Goal: Task Accomplishment & Management: Use online tool/utility

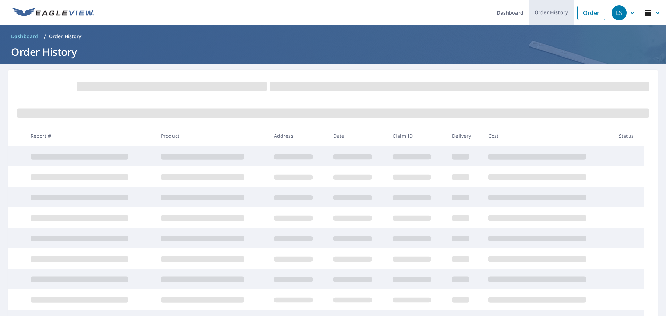
click at [551, 9] on link "Order History" at bounding box center [551, 12] width 45 height 25
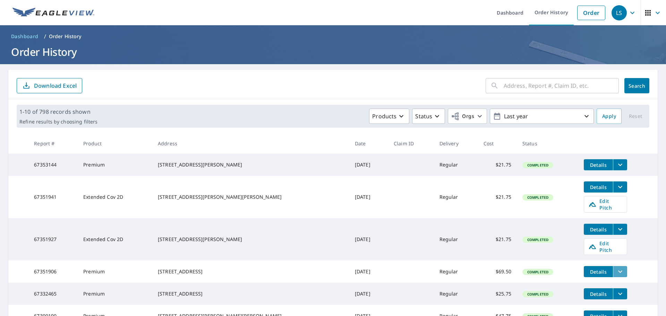
click at [616, 267] on icon "filesDropdownBtn-67351906" at bounding box center [620, 271] width 8 height 8
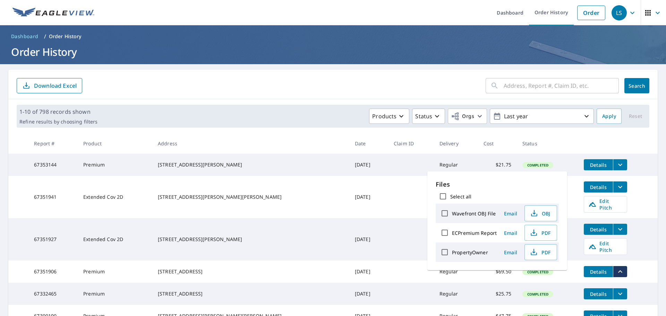
click at [591, 268] on span "Details" at bounding box center [598, 271] width 21 height 7
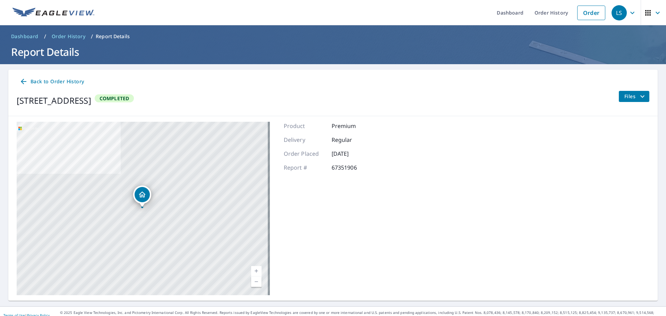
scroll to position [8, 0]
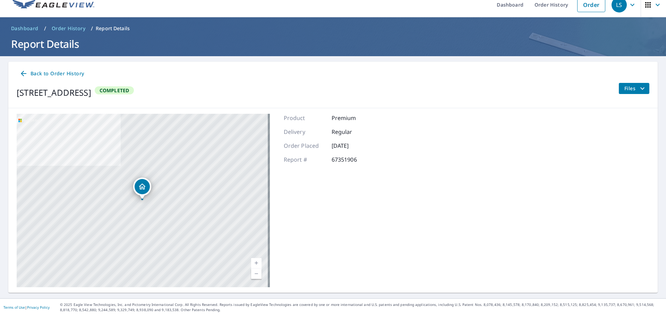
click at [638, 87] on icon "filesDropdownBtn-67351906" at bounding box center [642, 88] width 8 height 8
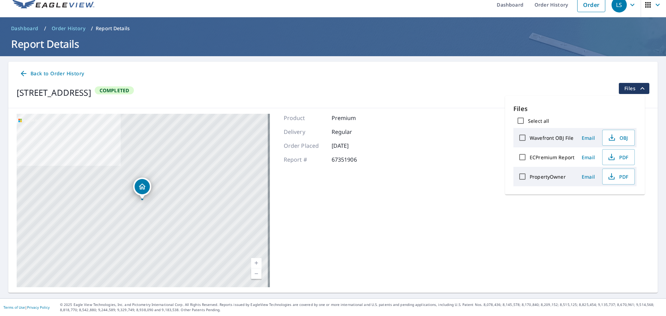
click at [24, 72] on icon at bounding box center [24, 74] width 6 height 6
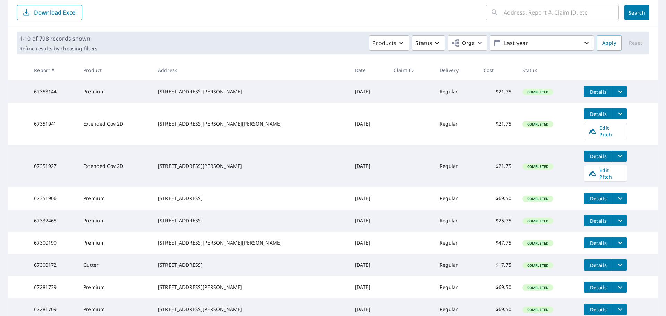
scroll to position [77, 0]
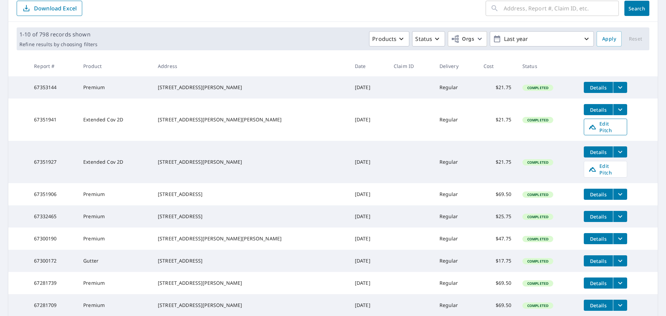
click at [603, 128] on span "Edit Pitch" at bounding box center [605, 126] width 34 height 13
click at [589, 132] on link "Edit Pitch" at bounding box center [605, 127] width 43 height 17
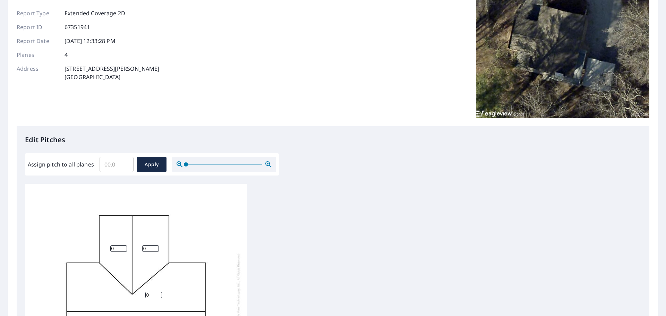
scroll to position [69, 0]
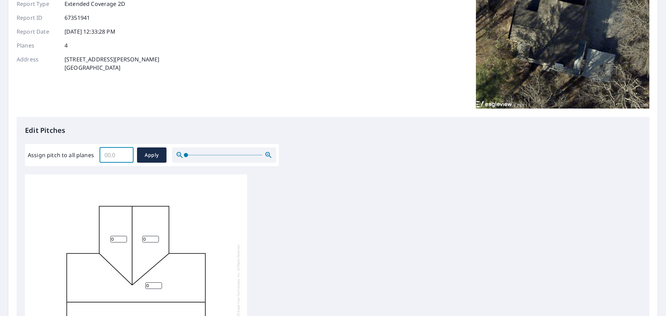
click at [101, 151] on input "Assign pitch to all planes" at bounding box center [117, 154] width 34 height 19
click at [125, 152] on input "0.1" at bounding box center [117, 154] width 34 height 19
click at [125, 152] on input "0.2" at bounding box center [117, 154] width 34 height 19
click at [125, 152] on input "0.3" at bounding box center [117, 154] width 34 height 19
click at [125, 152] on input "0.4" at bounding box center [117, 154] width 34 height 19
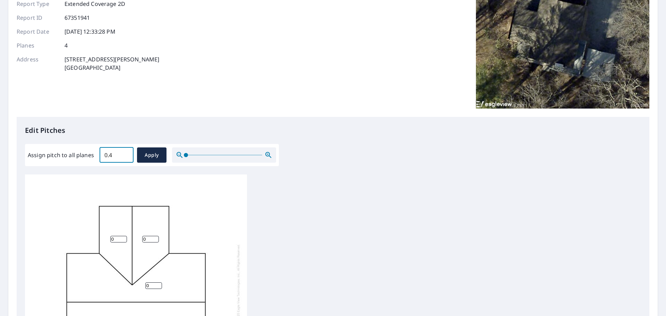
click at [117, 155] on input "0.4" at bounding box center [117, 154] width 34 height 19
drag, startPoint x: 100, startPoint y: 153, endPoint x: 105, endPoint y: 154, distance: 4.9
click at [97, 151] on div "Assign pitch to all planes 0.4 ​ Apply" at bounding box center [152, 154] width 248 height 15
drag, startPoint x: 109, startPoint y: 153, endPoint x: 98, endPoint y: 161, distance: 13.4
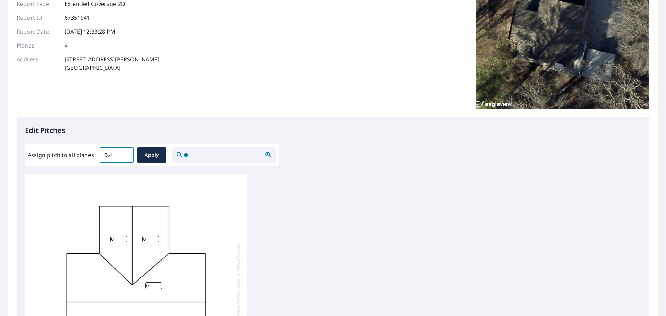
click at [98, 161] on div "Assign pitch to all planes 0.4 ​ Apply" at bounding box center [152, 154] width 248 height 15
type input "6"
click at [329, 198] on div "0 0 0 0" at bounding box center [333, 283] width 616 height 218
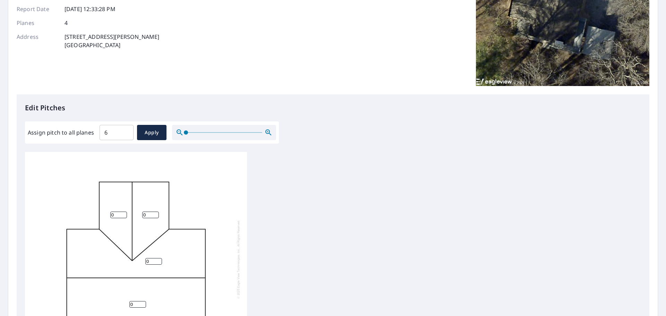
scroll to position [104, 0]
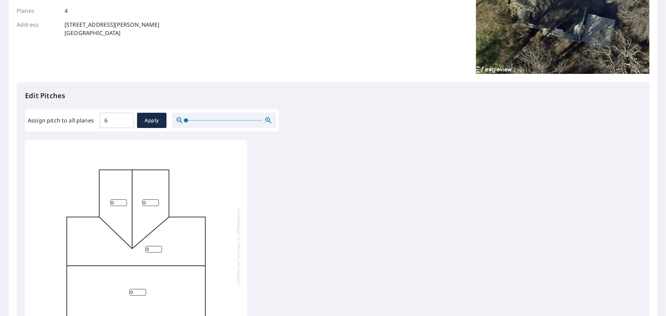
click at [152, 246] on input "0" at bounding box center [153, 249] width 17 height 7
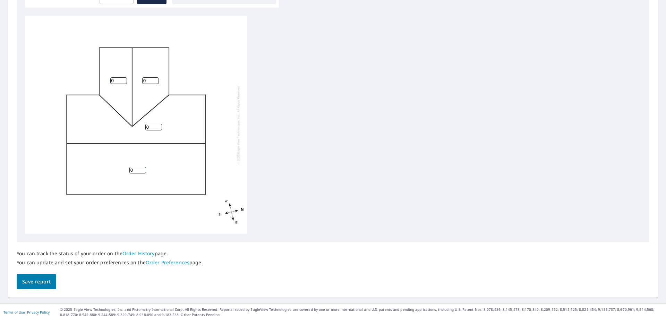
scroll to position [233, 0]
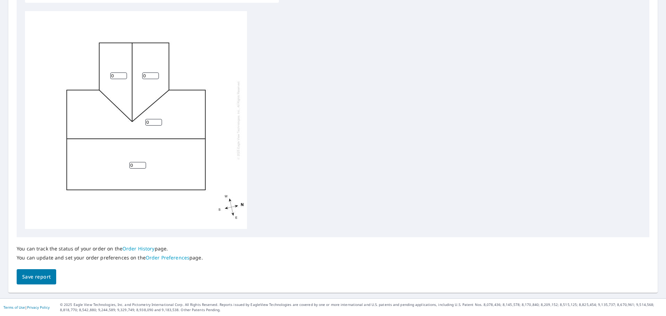
click at [136, 163] on input "0" at bounding box center [137, 165] width 17 height 7
drag, startPoint x: 136, startPoint y: 163, endPoint x: 121, endPoint y: 165, distance: 14.3
click at [121, 165] on div "0 0 0 0" at bounding box center [136, 120] width 222 height 218
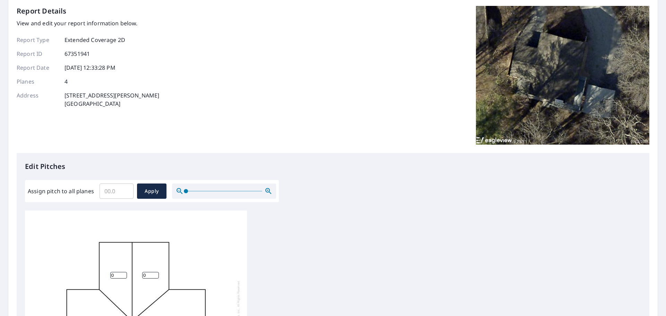
scroll to position [25, 0]
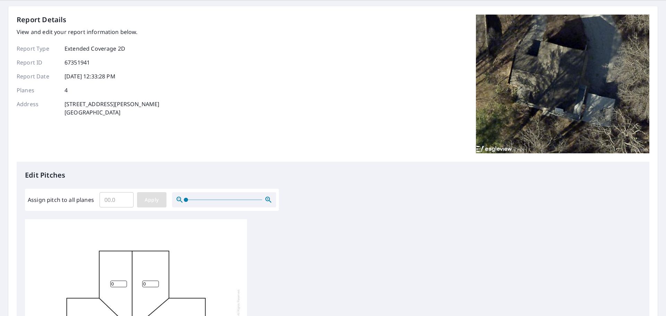
type input "6"
drag, startPoint x: 153, startPoint y: 200, endPoint x: 190, endPoint y: 195, distance: 38.2
click at [153, 199] on span "Apply" at bounding box center [152, 200] width 18 height 9
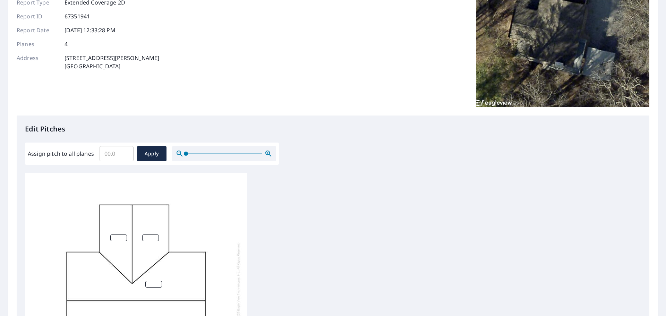
scroll to position [129, 0]
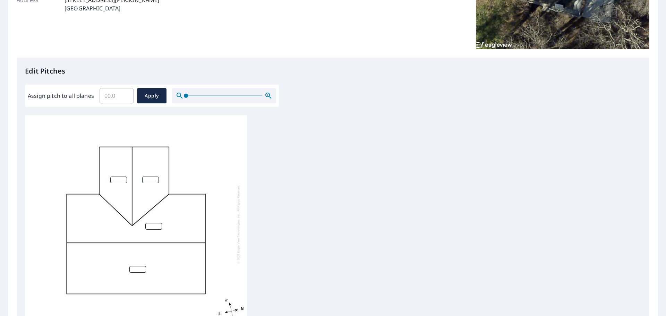
click at [138, 270] on input "number" at bounding box center [137, 269] width 17 height 7
drag, startPoint x: 138, startPoint y: 270, endPoint x: 138, endPoint y: 264, distance: 5.9
click at [138, 268] on input "number" at bounding box center [137, 269] width 17 height 7
type input "6"
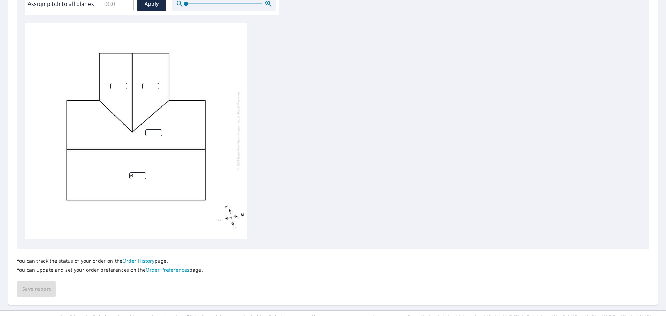
scroll to position [233, 0]
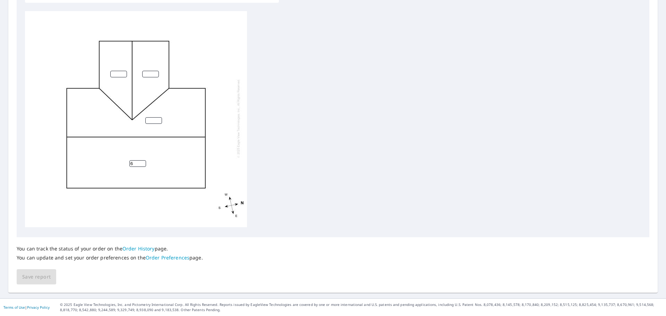
drag, startPoint x: 41, startPoint y: 273, endPoint x: 46, endPoint y: 267, distance: 8.1
click at [42, 272] on div "You can track the status of your order on the Order History page. You can updat…" at bounding box center [333, 261] width 633 height 48
drag, startPoint x: 60, startPoint y: 261, endPoint x: 70, endPoint y: 251, distance: 13.5
click at [61, 260] on div "You can track the status of your order on the Order History page. You can updat…" at bounding box center [110, 253] width 186 height 32
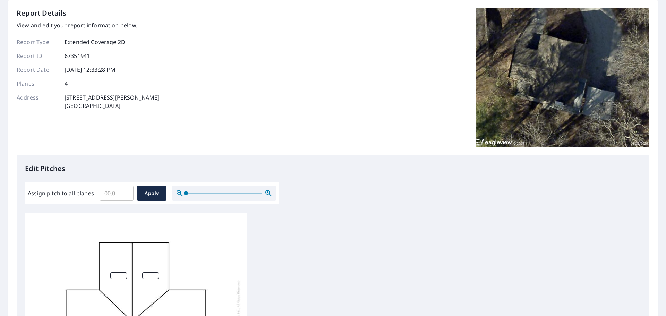
scroll to position [25, 0]
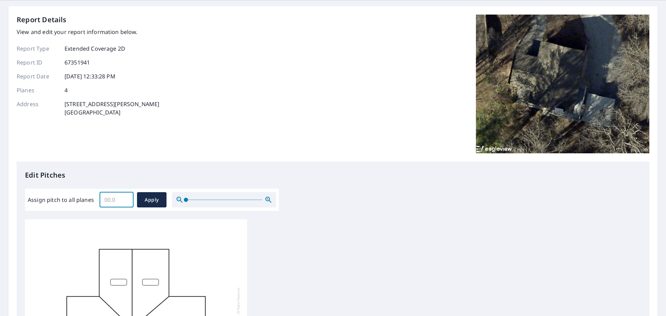
click at [104, 203] on input "Assign pitch to all planes" at bounding box center [117, 199] width 34 height 19
type input "6"
click at [150, 199] on span "Apply" at bounding box center [152, 200] width 18 height 9
type input "6"
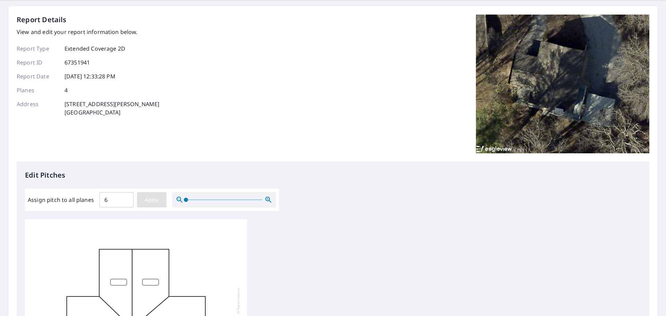
type input "6"
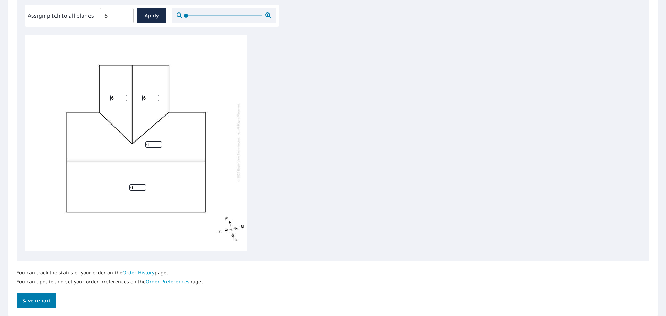
scroll to position [233, 0]
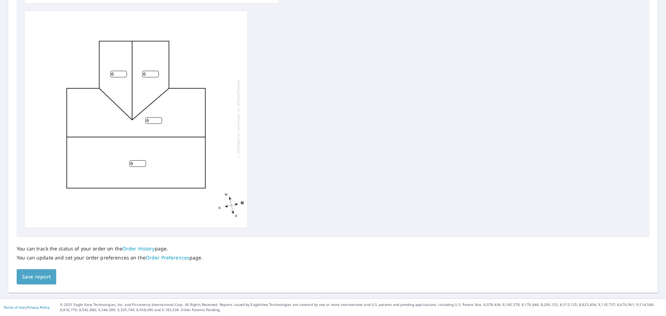
click at [29, 278] on span "Save report" at bounding box center [36, 277] width 28 height 9
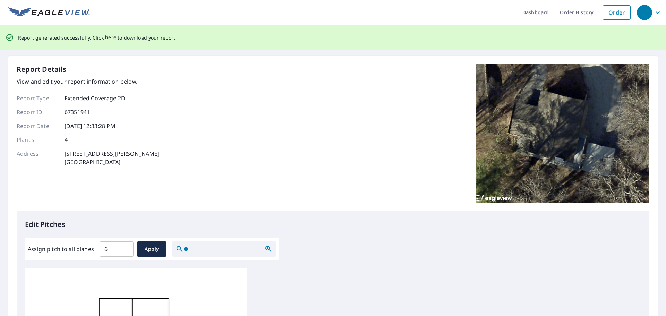
scroll to position [0, 0]
